Goal: Information Seeking & Learning: Learn about a topic

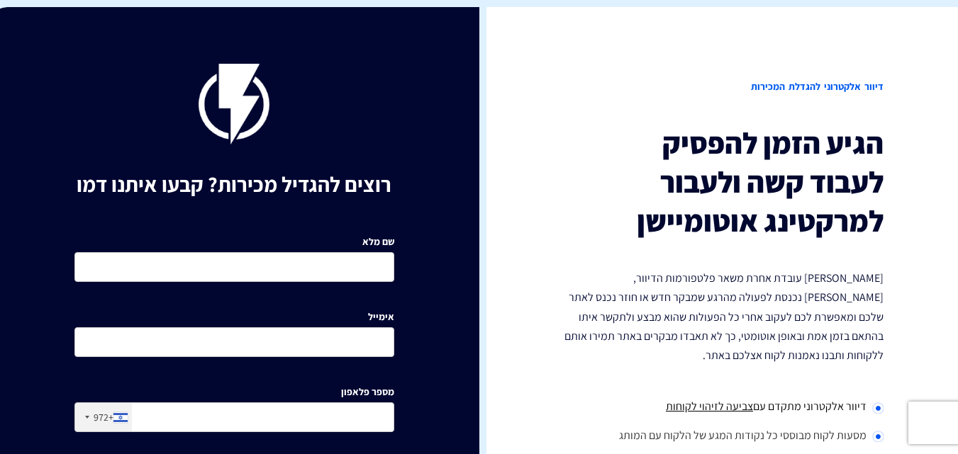
click at [598, 108] on h2 "דיוור אלקטרוני להגדלת המכירות" at bounding box center [724, 87] width 320 height 46
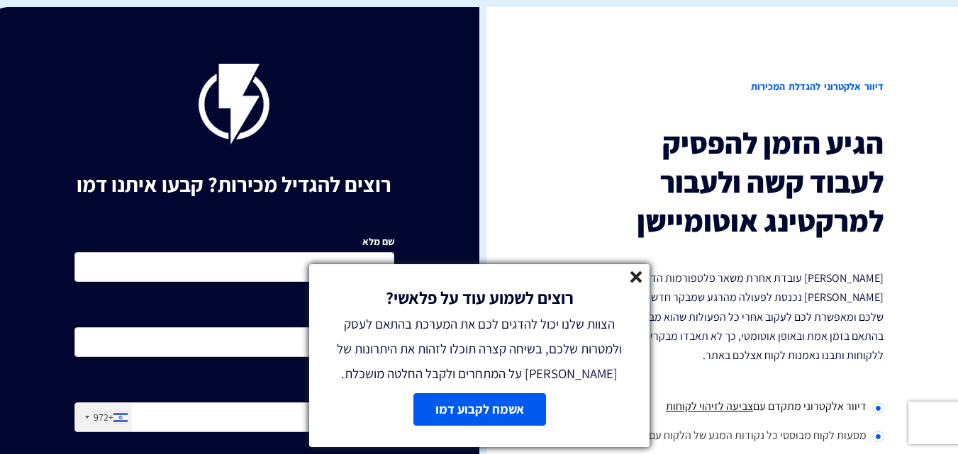
click at [635, 276] on line at bounding box center [636, 277] width 10 height 10
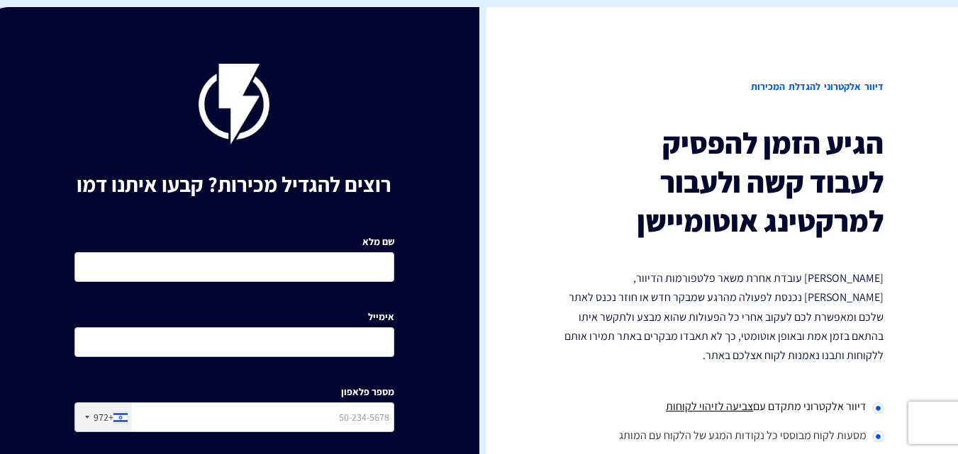
click at [598, 171] on h3 "הגיע הזמן להפסיק לעבוד קשה ולעבור למרקטינג אוטומיישן" at bounding box center [724, 182] width 320 height 116
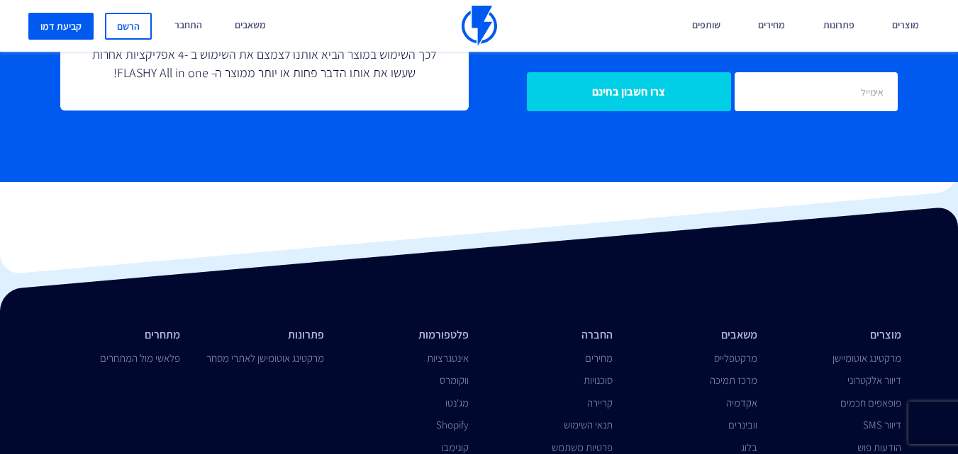
scroll to position [1572, 0]
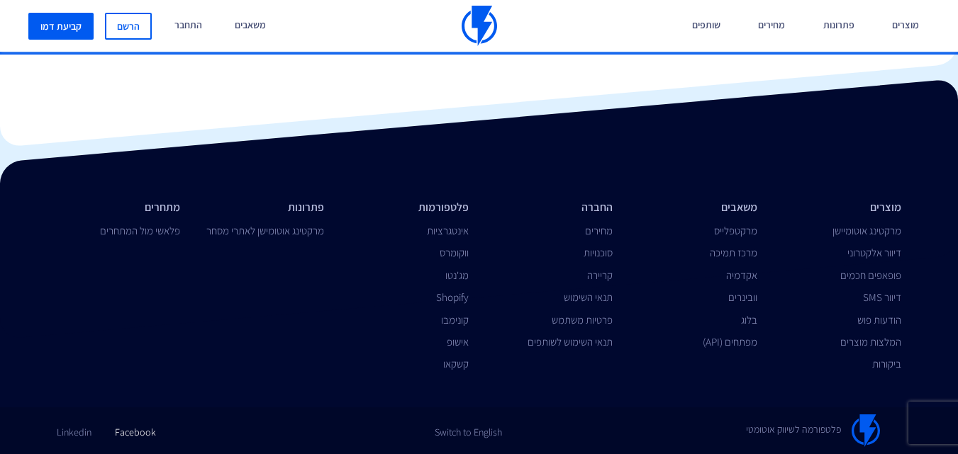
click at [138, 430] on link "Facebook" at bounding box center [135, 427] width 41 height 25
click at [880, 322] on link "הודעות פוש" at bounding box center [879, 319] width 44 height 13
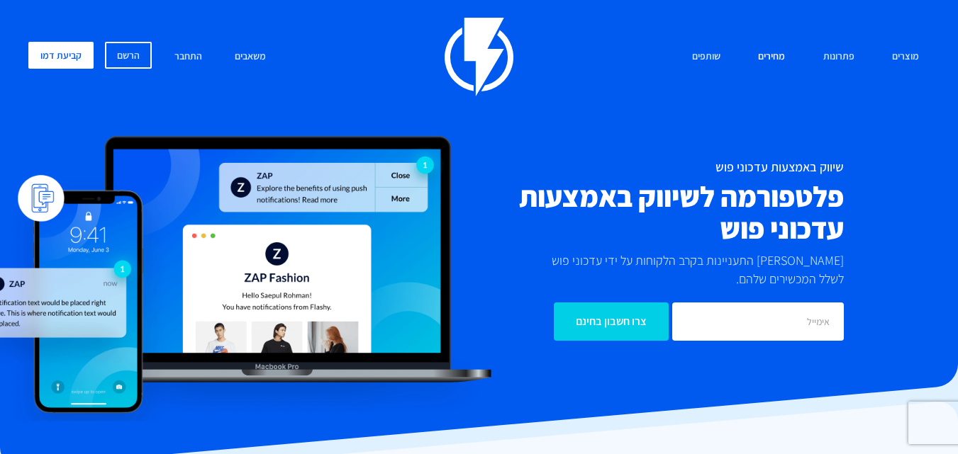
click at [774, 54] on link "מחירים" at bounding box center [771, 57] width 48 height 30
